Goal: Find specific page/section

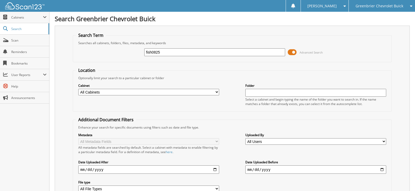
type input "fish0825"
drag, startPoint x: 135, startPoint y: 52, endPoint x: 83, endPoint y: 52, distance: 52.1
click at [83, 52] on div "fish0825 Advanced Search" at bounding box center [232, 52] width 313 height 14
type input "[PERSON_NAME]"
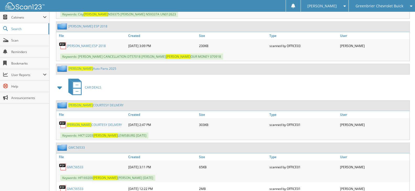
scroll to position [3798, 0]
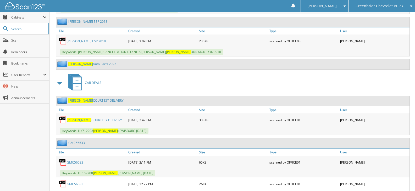
click at [94, 65] on link "[PERSON_NAME] Auto Parts 2025" at bounding box center [92, 64] width 48 height 4
